Goal: Entertainment & Leisure: Browse casually

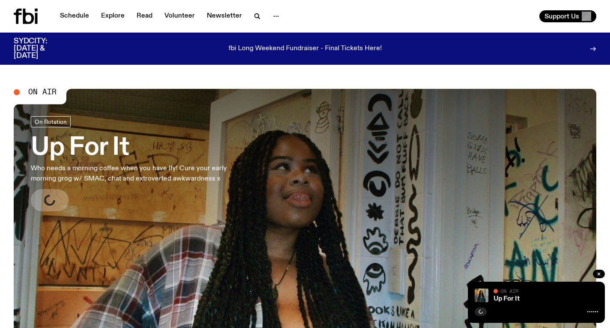
click at [151, 196] on link "Up For It Who needs a morning coffee when you have Ify! Cure your early morning…" at bounding box center [140, 163] width 219 height 95
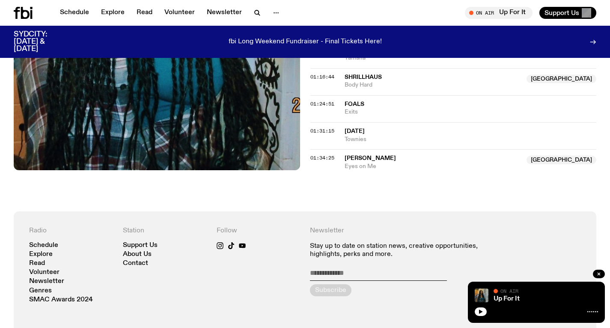
scroll to position [670, 0]
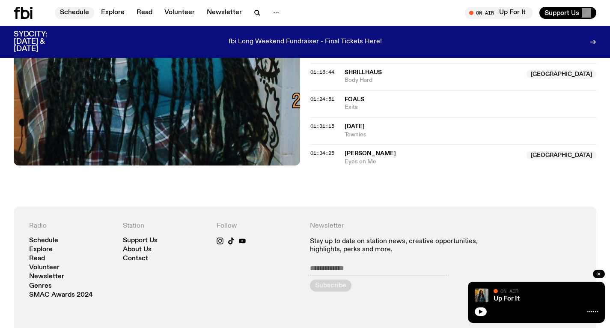
click at [82, 7] on link "Schedule" at bounding box center [74, 13] width 39 height 12
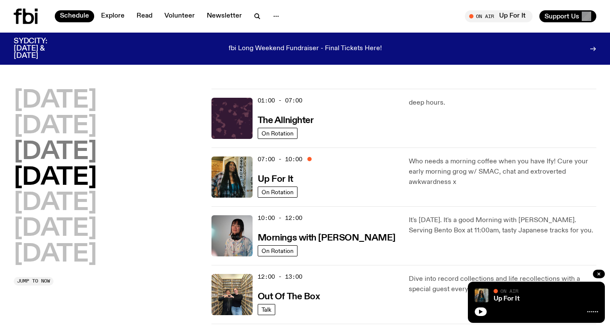
click at [97, 156] on h2 "[DATE]" at bounding box center [55, 152] width 83 height 24
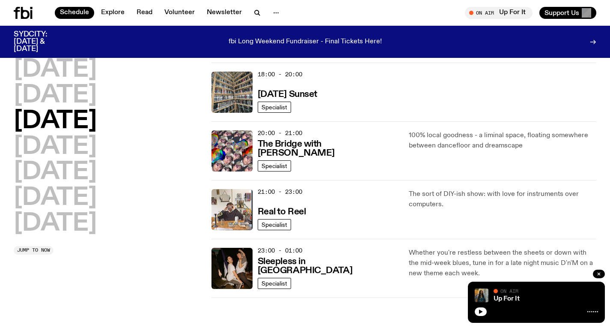
scroll to position [373, 0]
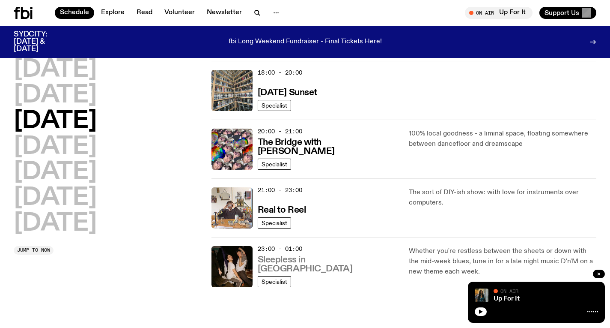
click at [297, 267] on h3 "Sleepless in [GEOGRAPHIC_DATA]" at bounding box center [328, 264] width 141 height 18
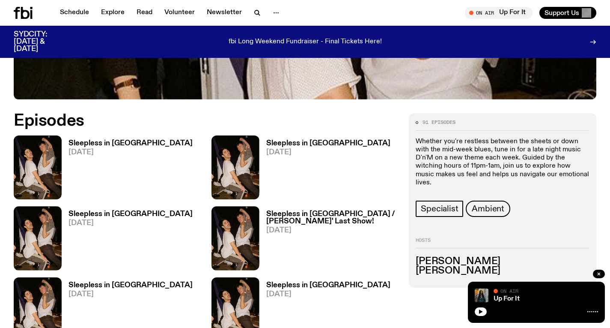
scroll to position [398, 0]
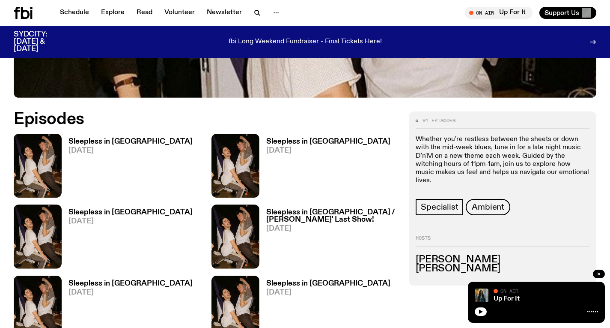
click at [113, 138] on h3 "Sleepless in [GEOGRAPHIC_DATA]" at bounding box center [131, 141] width 124 height 7
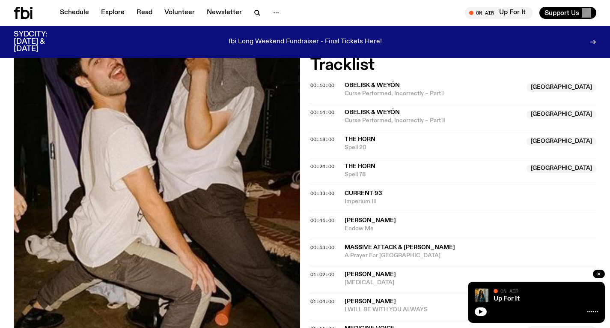
scroll to position [301, 0]
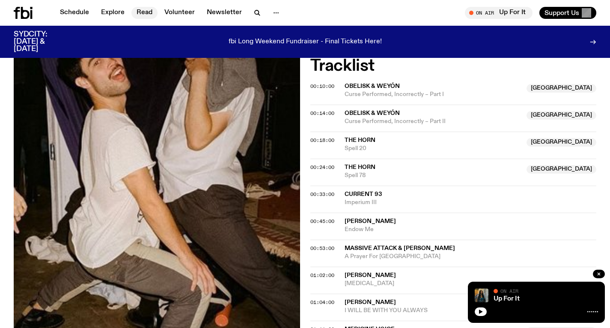
click at [140, 9] on link "Read" at bounding box center [145, 13] width 26 height 12
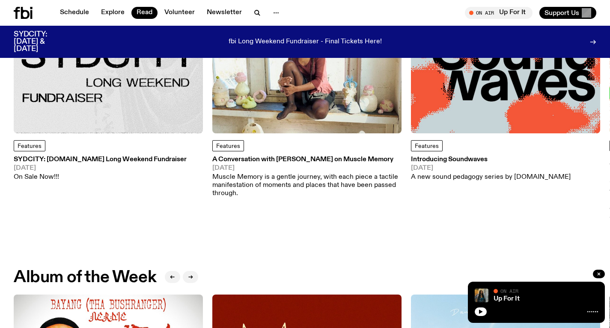
scroll to position [165, 0]
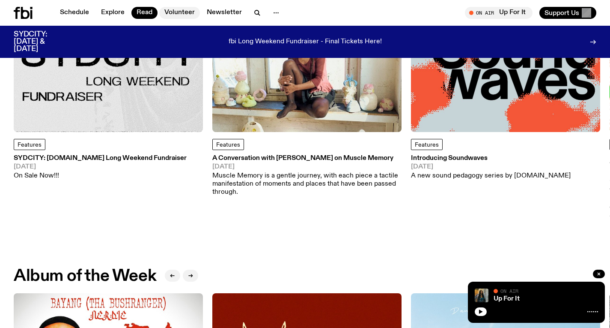
click at [170, 10] on link "Volunteer" at bounding box center [179, 13] width 41 height 12
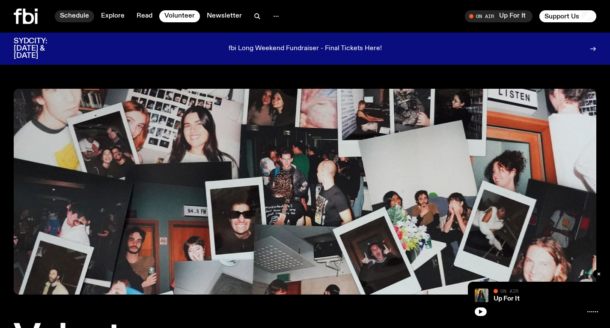
click at [81, 20] on link "Schedule" at bounding box center [74, 16] width 39 height 12
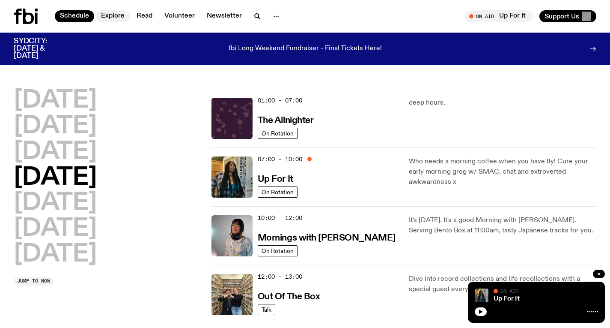
click at [108, 18] on link "Explore" at bounding box center [113, 16] width 34 height 12
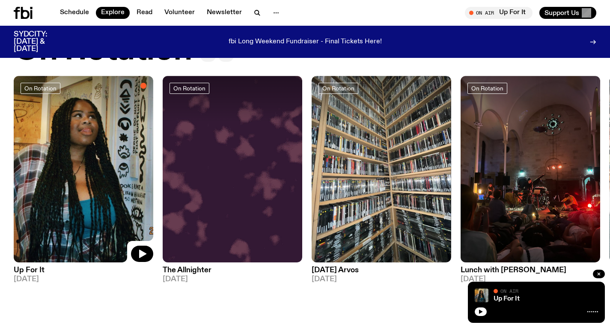
scroll to position [362, 0]
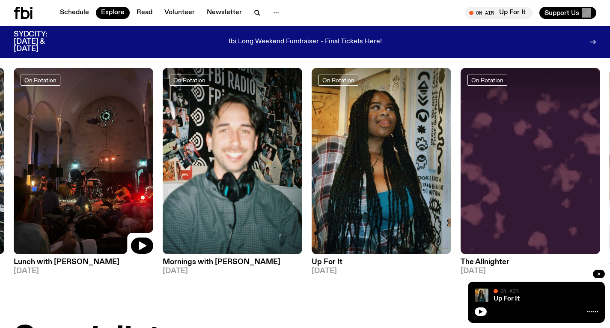
click at [82, 139] on img at bounding box center [84, 161] width 140 height 186
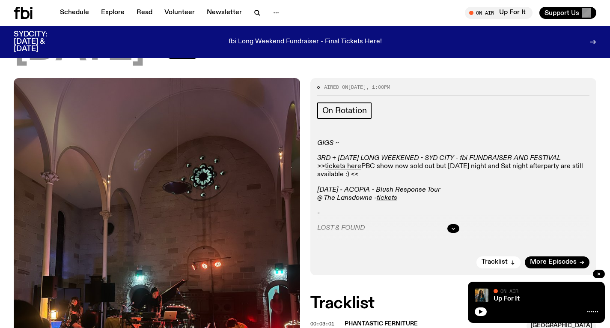
scroll to position [96, 0]
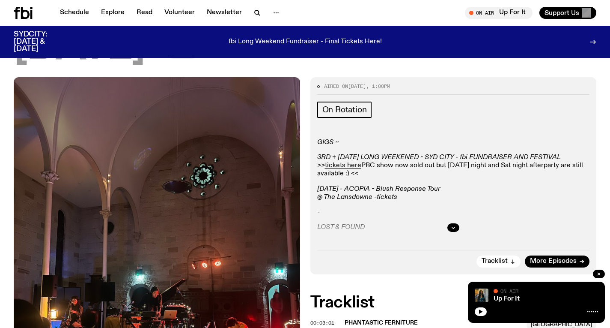
click at [453, 222] on div at bounding box center [453, 227] width 273 height 27
click at [452, 225] on icon "button" at bounding box center [453, 227] width 5 height 5
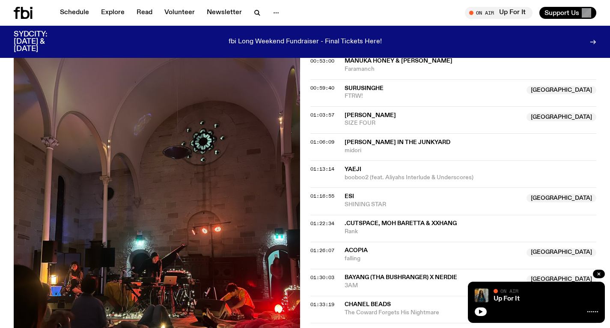
scroll to position [684, 0]
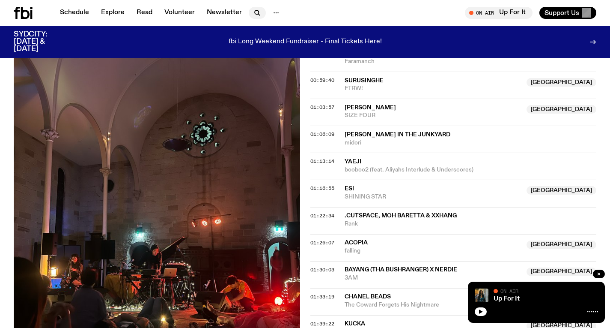
click at [256, 9] on icon "button" at bounding box center [257, 13] width 10 height 10
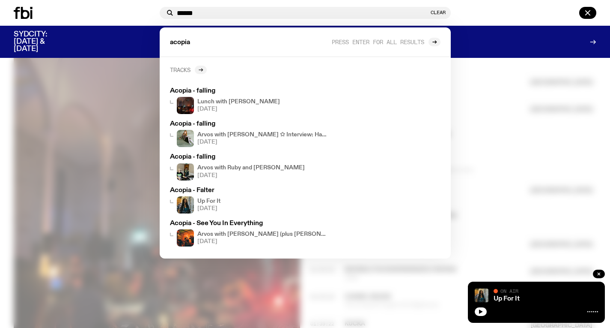
type input "******"
click at [199, 69] on icon at bounding box center [200, 69] width 5 height 5
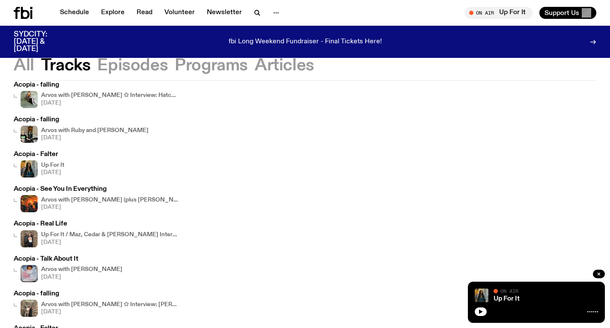
scroll to position [81, 0]
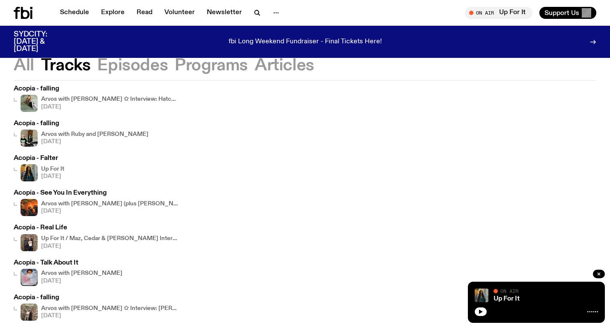
click at [27, 8] on icon at bounding box center [23, 13] width 19 height 12
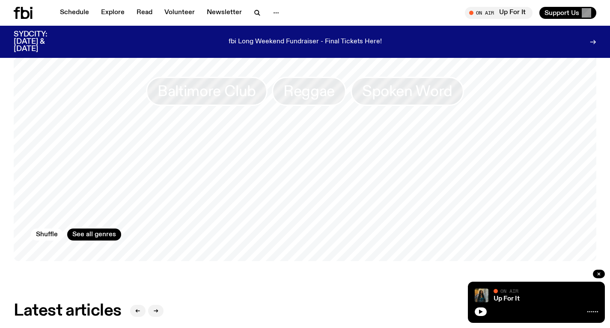
scroll to position [822, 0]
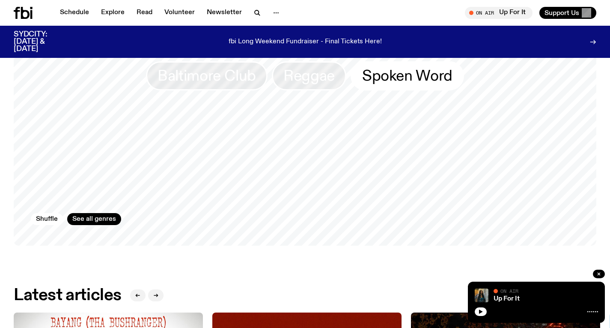
click at [384, 77] on span "Spoken Word" at bounding box center [407, 75] width 90 height 17
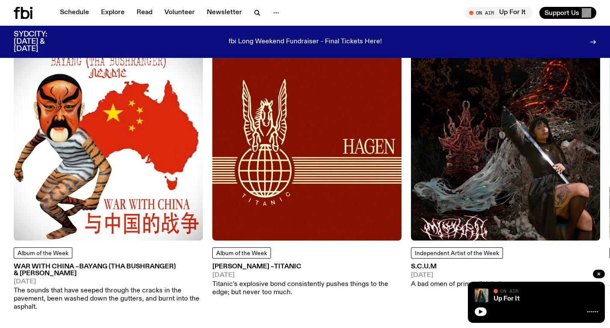
scroll to position [1085, 0]
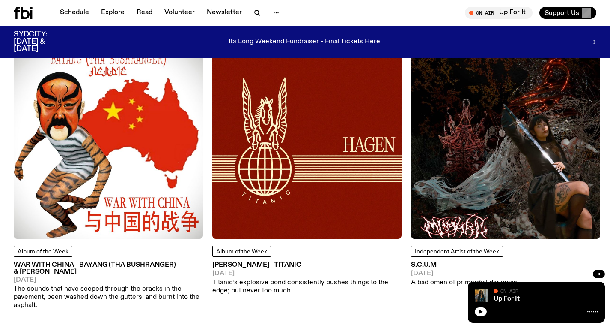
click at [142, 129] on img at bounding box center [108, 143] width 189 height 189
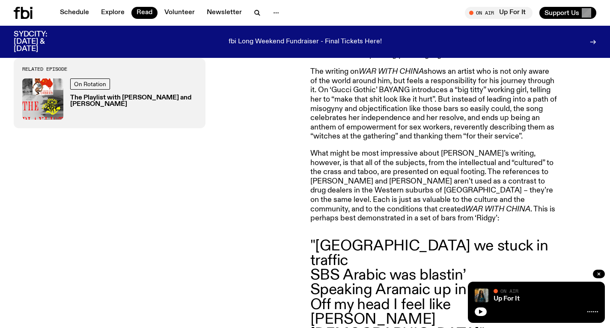
scroll to position [894, 0]
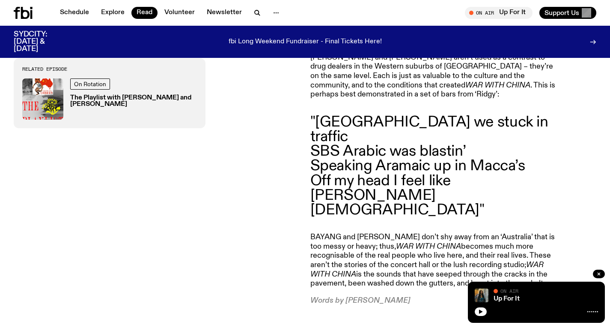
click at [35, 12] on div at bounding box center [34, 13] width 41 height 12
click at [25, 12] on icon at bounding box center [23, 13] width 19 height 12
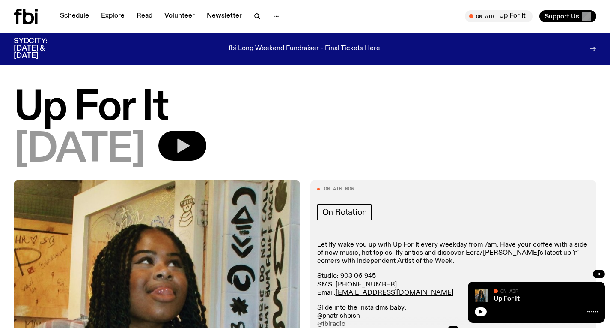
click at [206, 150] on button "button" at bounding box center [182, 146] width 48 height 30
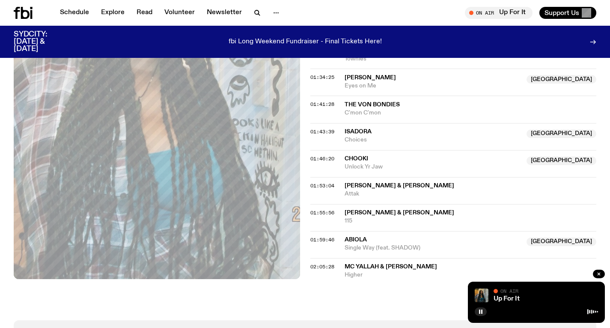
scroll to position [711, 0]
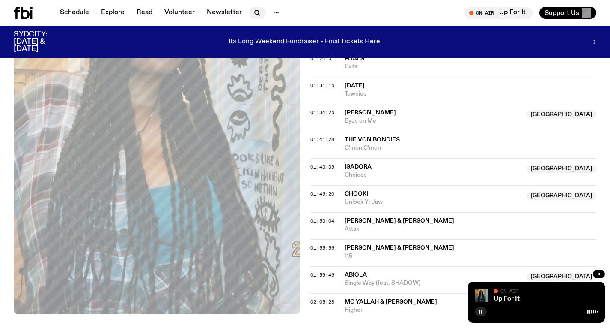
click at [257, 11] on icon "button" at bounding box center [257, 13] width 10 height 10
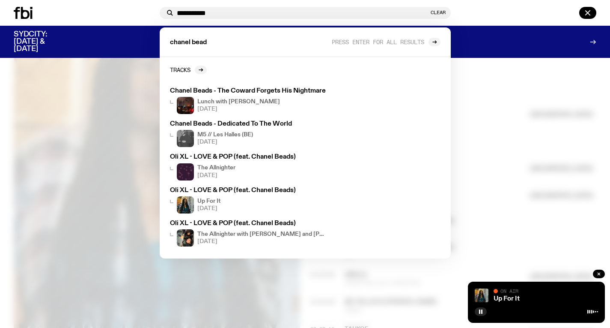
type input "**********"
click at [528, 149] on div at bounding box center [305, 164] width 610 height 328
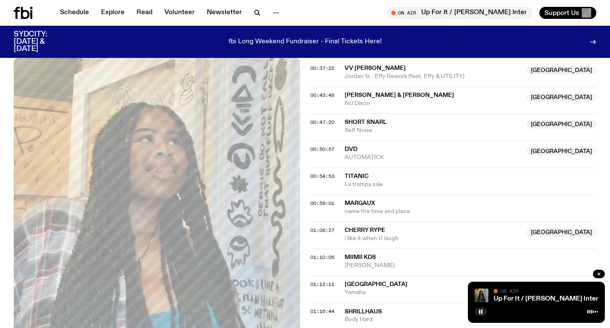
scroll to position [452, 0]
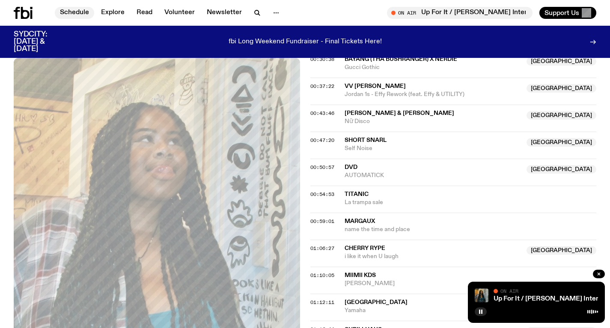
click at [63, 11] on link "Schedule" at bounding box center [74, 13] width 39 height 12
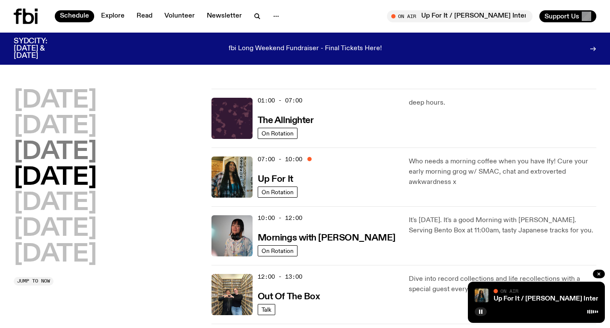
click at [97, 147] on h2 "[DATE]" at bounding box center [55, 152] width 83 height 24
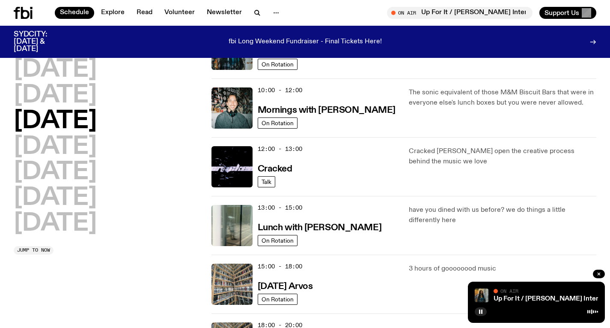
scroll to position [135, 0]
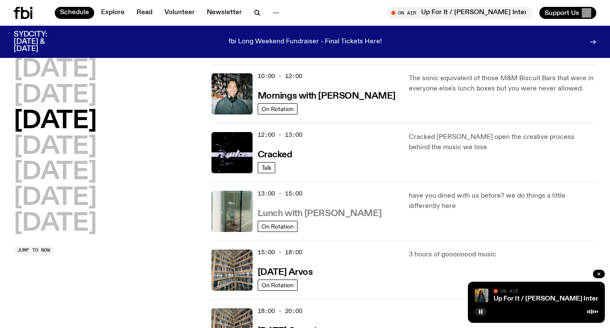
click at [341, 218] on h3 "Lunch with [PERSON_NAME]" at bounding box center [320, 213] width 124 height 9
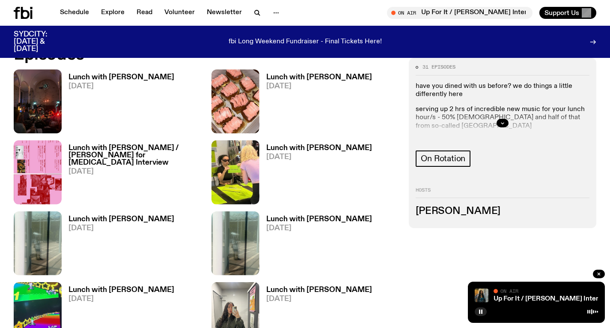
scroll to position [435, 0]
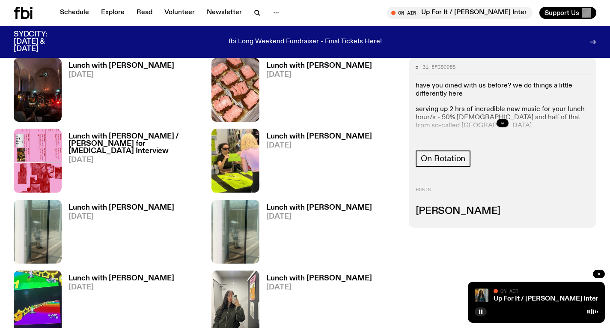
click at [127, 66] on h3 "Lunch with [PERSON_NAME]" at bounding box center [122, 65] width 106 height 7
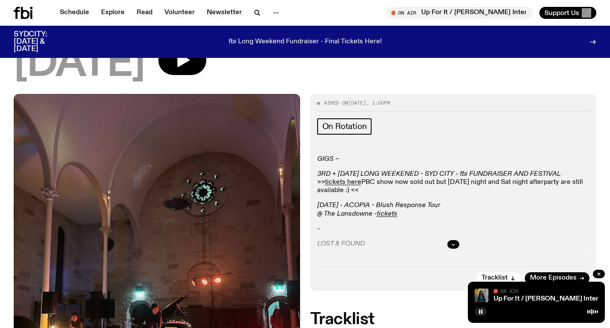
scroll to position [86, 0]
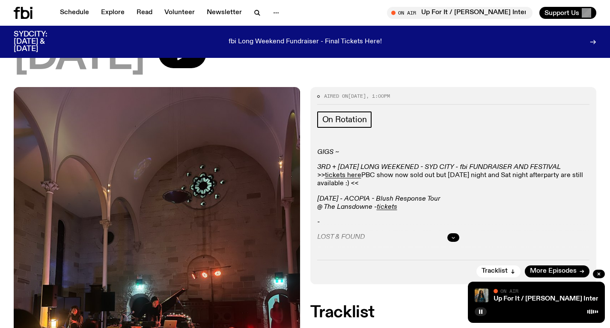
click at [450, 236] on button "button" at bounding box center [454, 237] width 12 height 9
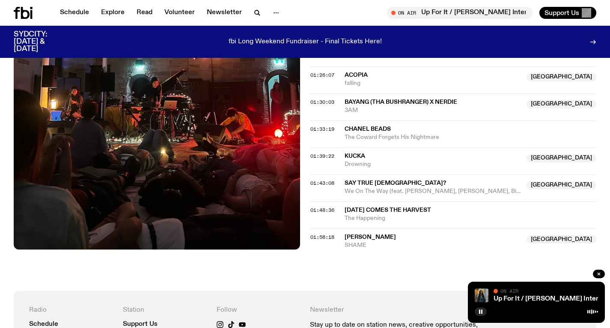
scroll to position [850, 0]
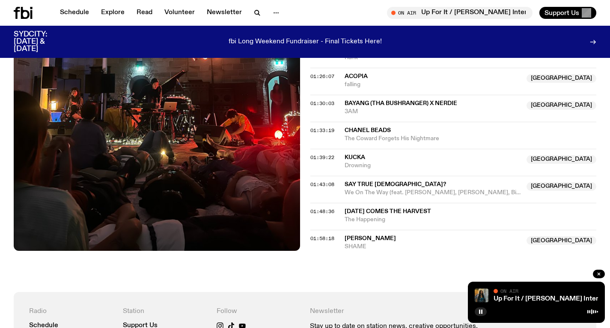
click at [450, 236] on span "[PERSON_NAME]" at bounding box center [433, 238] width 177 height 8
click at [537, 296] on link "Up For It / [PERSON_NAME] Interview" at bounding box center [554, 298] width 120 height 7
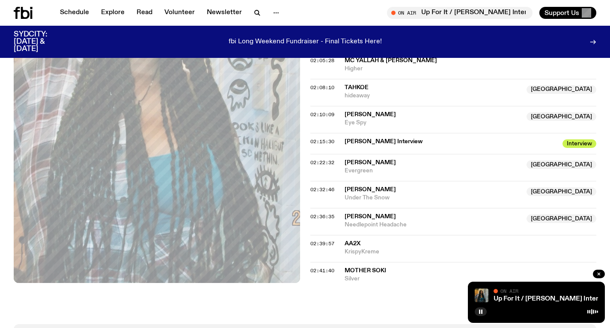
scroll to position [991, 0]
